Goal: Task Accomplishment & Management: Manage account settings

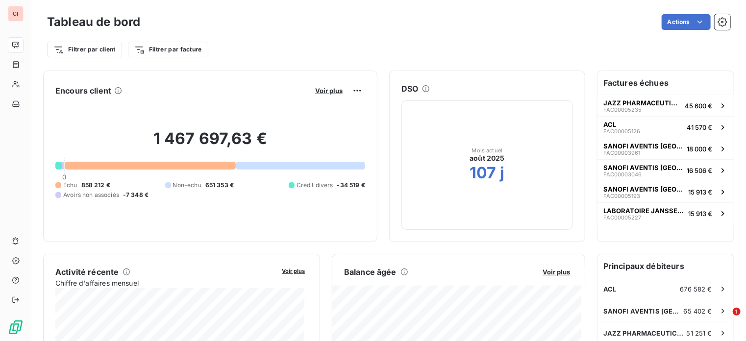
click at [713, 21] on html "CI Tableau de bord Actions Filtrer par client Filtrer par facture Encours clien…" at bounding box center [373, 170] width 746 height 341
click at [717, 21] on icon "button" at bounding box center [722, 22] width 10 height 10
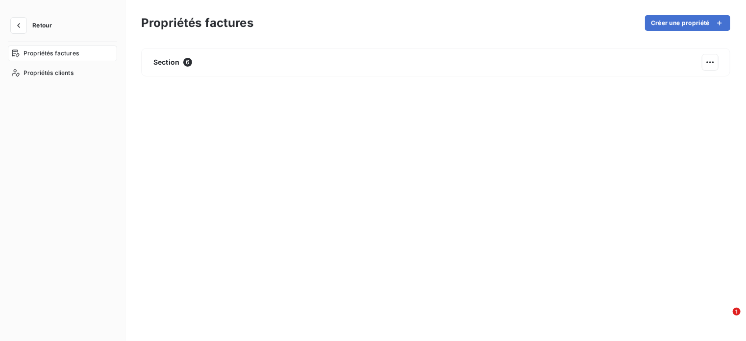
click at [27, 25] on button "Retour" at bounding box center [34, 26] width 52 height 16
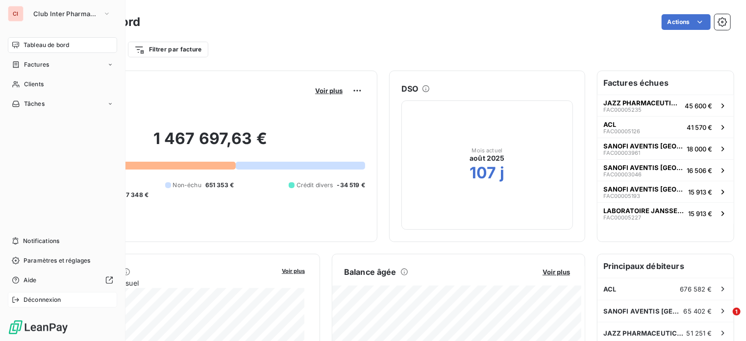
click at [26, 297] on span "Déconnexion" at bounding box center [43, 299] width 38 height 9
